Goal: Find specific page/section: Find specific page/section

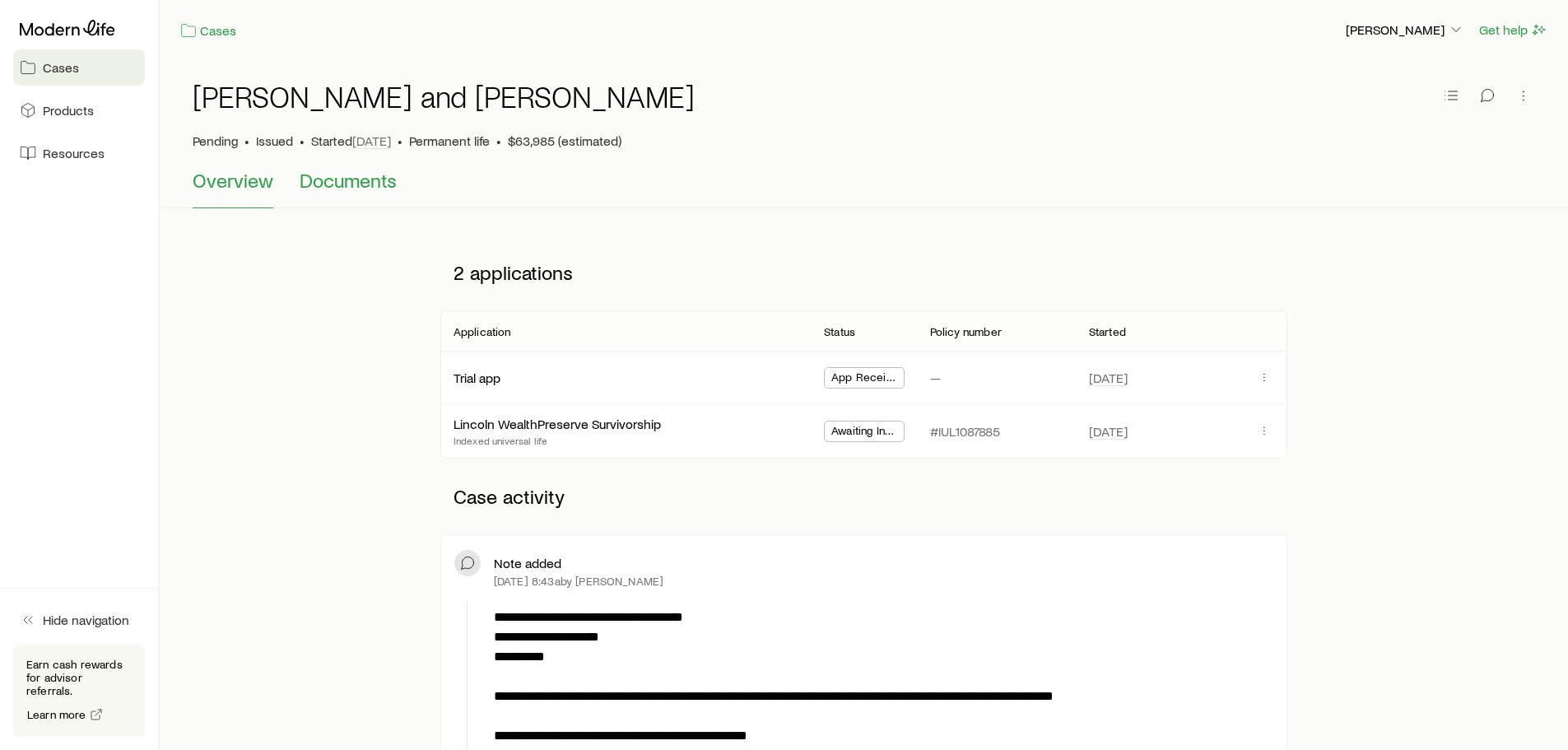
click at [372, 183] on span "Documents" at bounding box center [348, 180] width 97 height 23
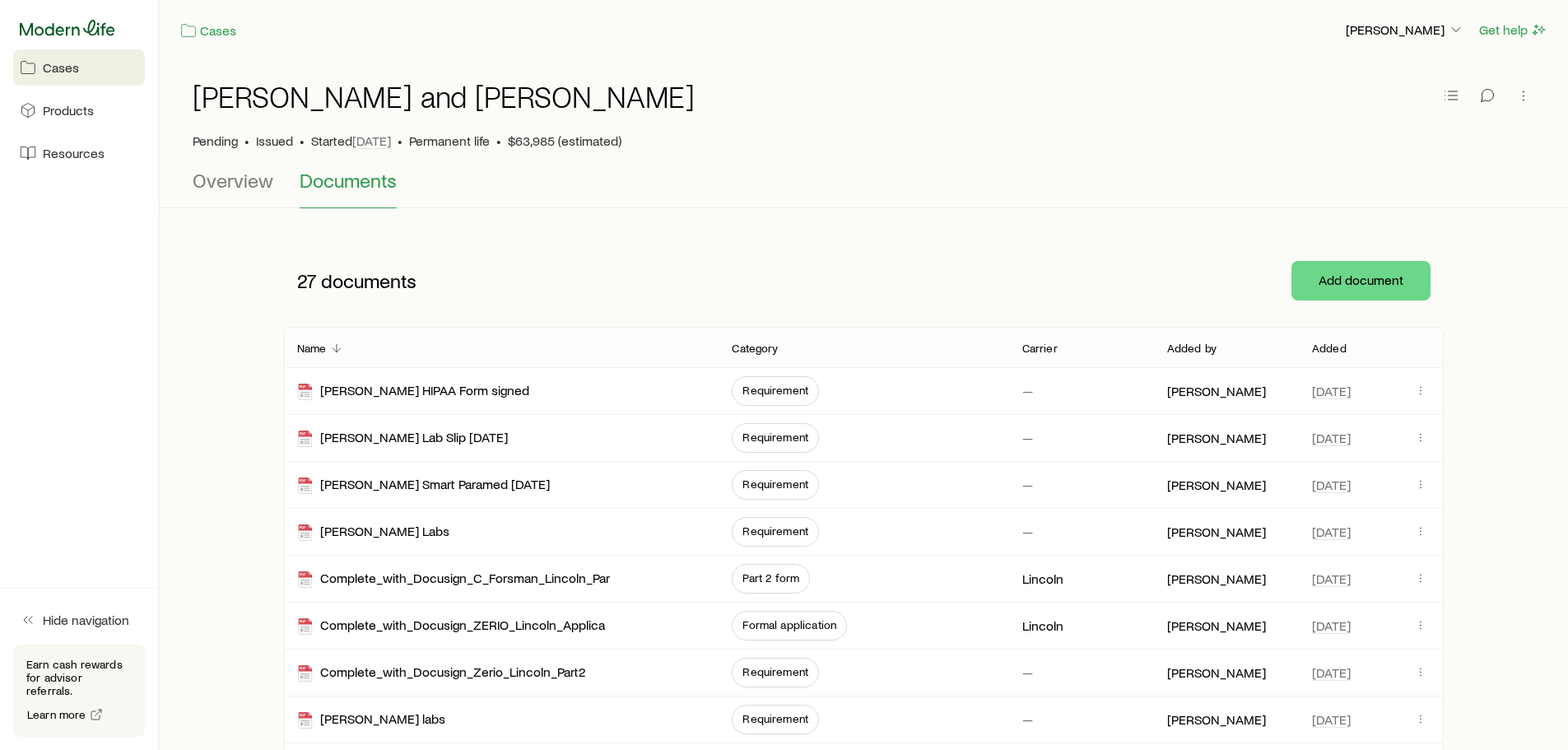
click at [61, 26] on icon at bounding box center [67, 28] width 95 height 16
